Goal: Task Accomplishment & Management: Use online tool/utility

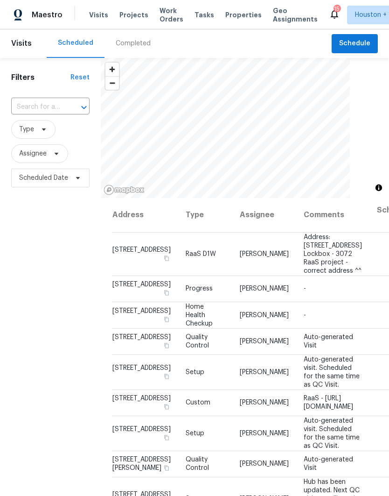
click at [125, 38] on div "Completed" at bounding box center [133, 43] width 57 height 28
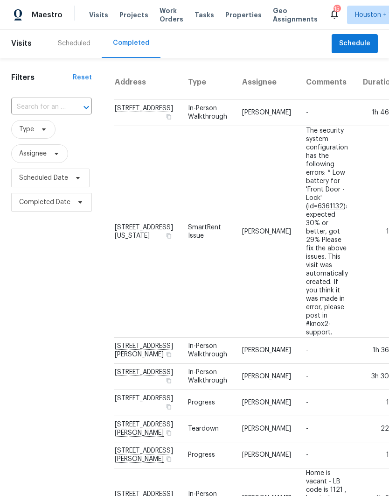
click at [33, 104] on input "text" at bounding box center [38, 107] width 55 height 14
type input "620 s v"
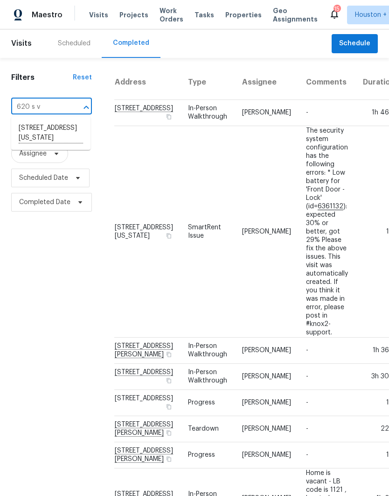
click at [31, 138] on li "620 S Virginia St, La Porte, TX 77571" at bounding box center [50, 133] width 79 height 26
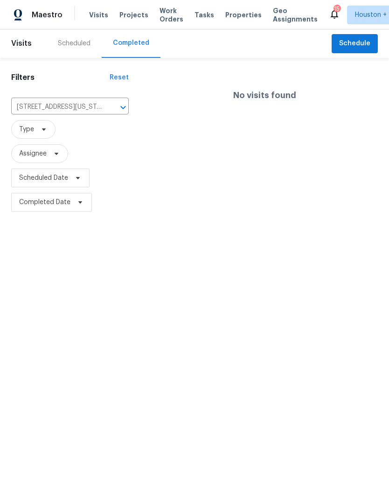
click at [107, 104] on icon "Clear" at bounding box center [110, 107] width 9 height 9
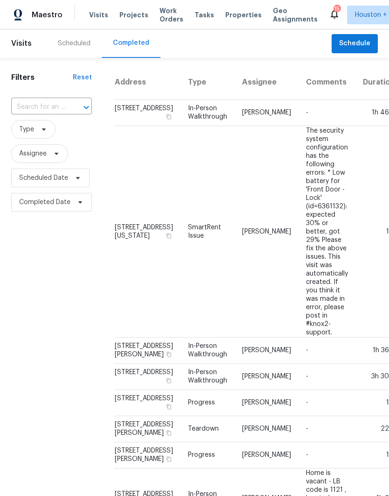
click at [62, 47] on div "Scheduled" at bounding box center [74, 43] width 33 height 8
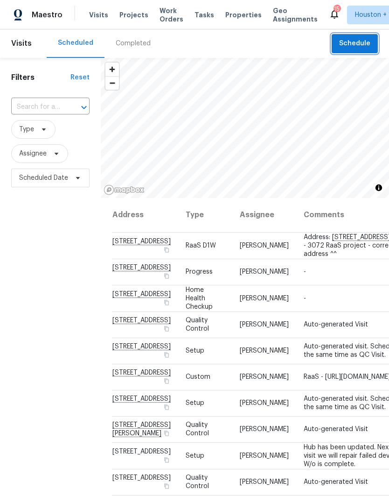
click at [343, 47] on span "Schedule" at bounding box center [354, 44] width 31 height 12
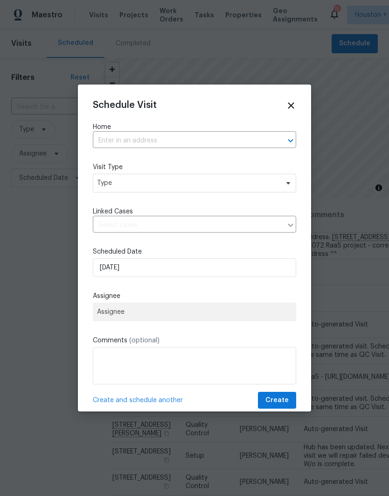
click at [101, 139] on input "text" at bounding box center [181, 140] width 177 height 14
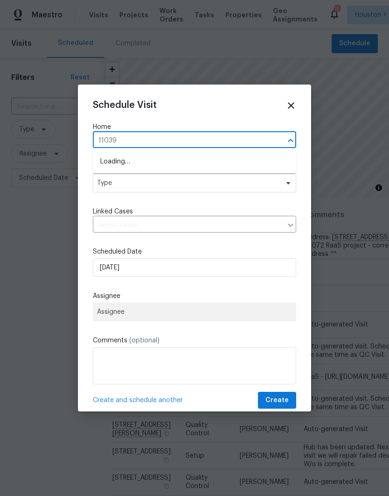
type input "11039"
click at [108, 157] on li "11039 N Auden Cir, Missouri City, TX 77459" at bounding box center [194, 162] width 203 height 16
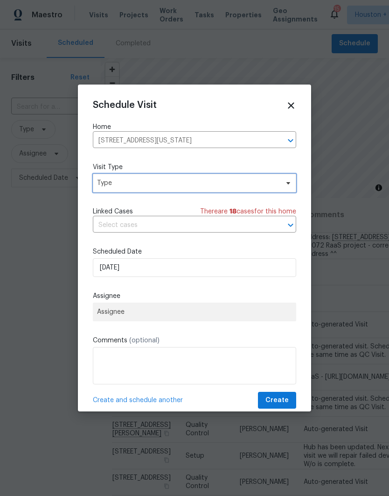
click at [97, 186] on span "Type" at bounding box center [188, 182] width 182 height 9
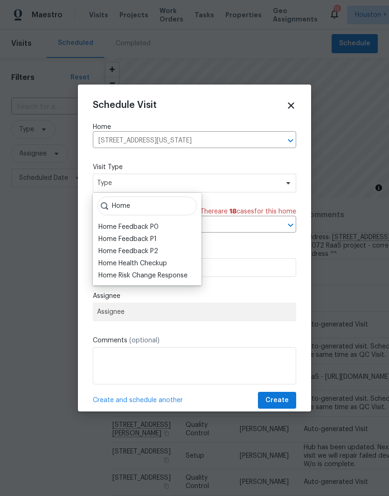
type input "Home"
click at [106, 263] on div "Home Health Checkup" at bounding box center [132, 263] width 69 height 8
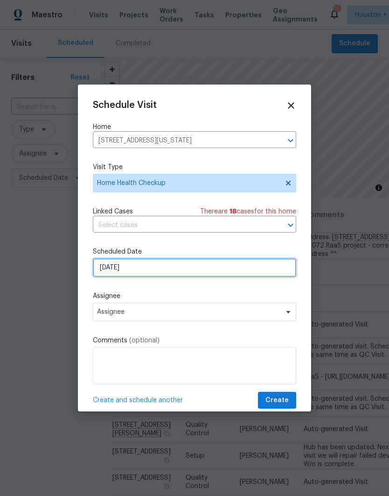
click at [133, 274] on input "9/30/2025" at bounding box center [194, 267] width 203 height 19
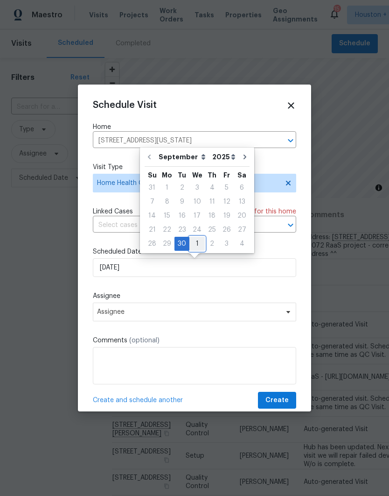
click at [197, 241] on div "1" at bounding box center [196, 243] width 15 height 13
type input "10/1/2025"
select select "9"
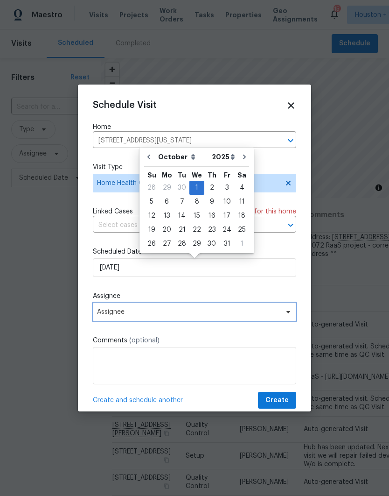
click at [103, 312] on span "Assignee" at bounding box center [188, 311] width 183 height 7
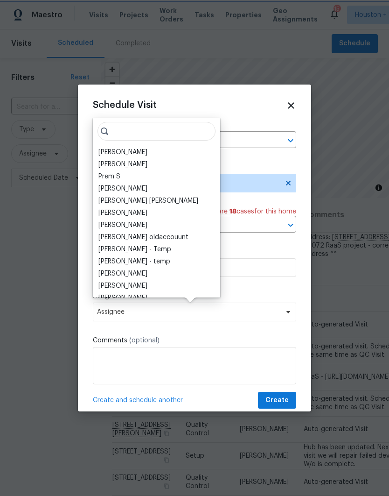
click at [105, 151] on div "[PERSON_NAME]" at bounding box center [122, 152] width 49 height 8
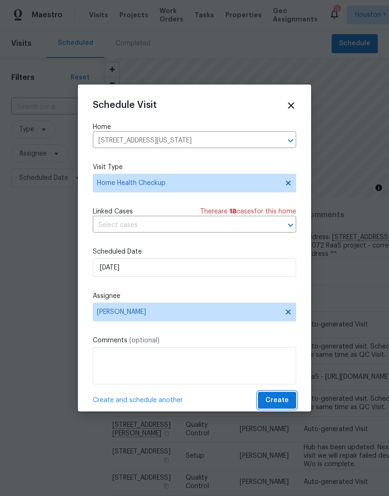
click at [280, 402] on span "Create" at bounding box center [277, 400] width 23 height 12
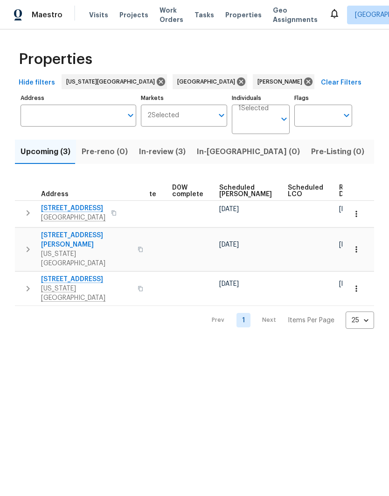
scroll to position [0, 244]
click at [376, 154] on span "Listed (7)" at bounding box center [393, 151] width 35 height 13
